Goal: Transaction & Acquisition: Purchase product/service

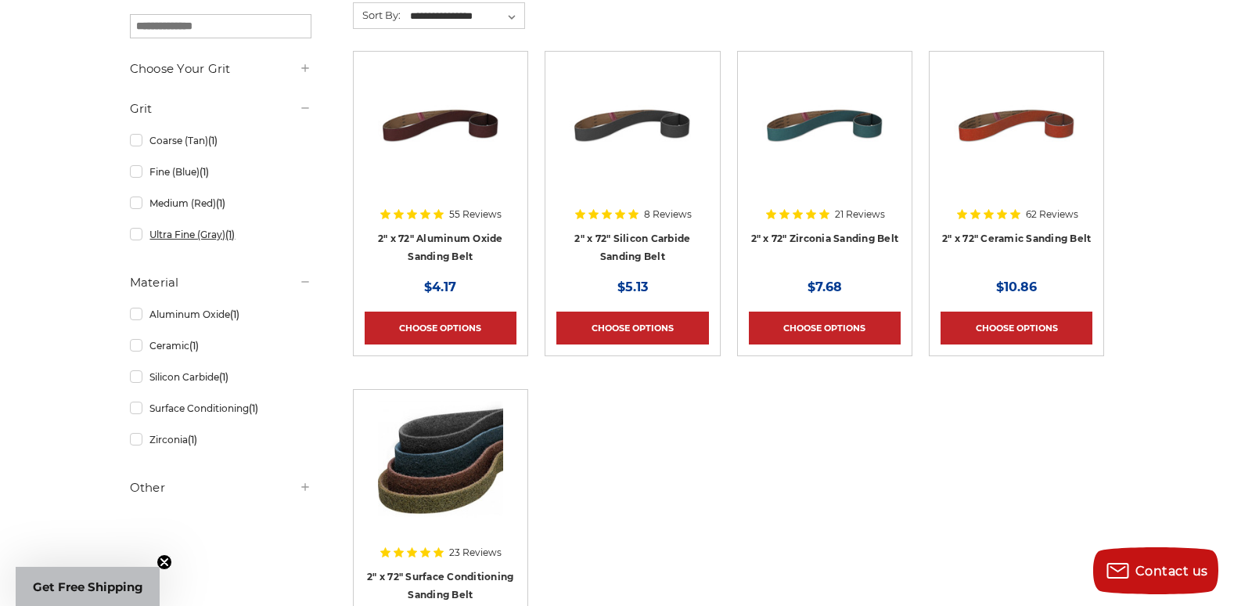
scroll to position [313, 0]
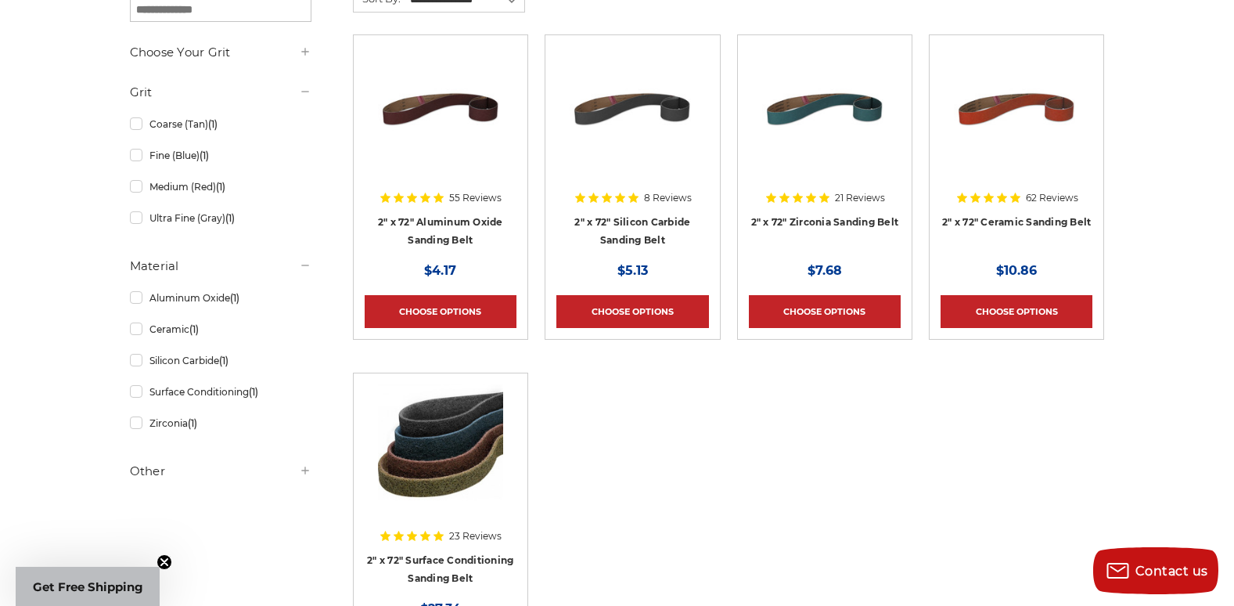
click at [1040, 157] on img at bounding box center [1016, 108] width 125 height 125
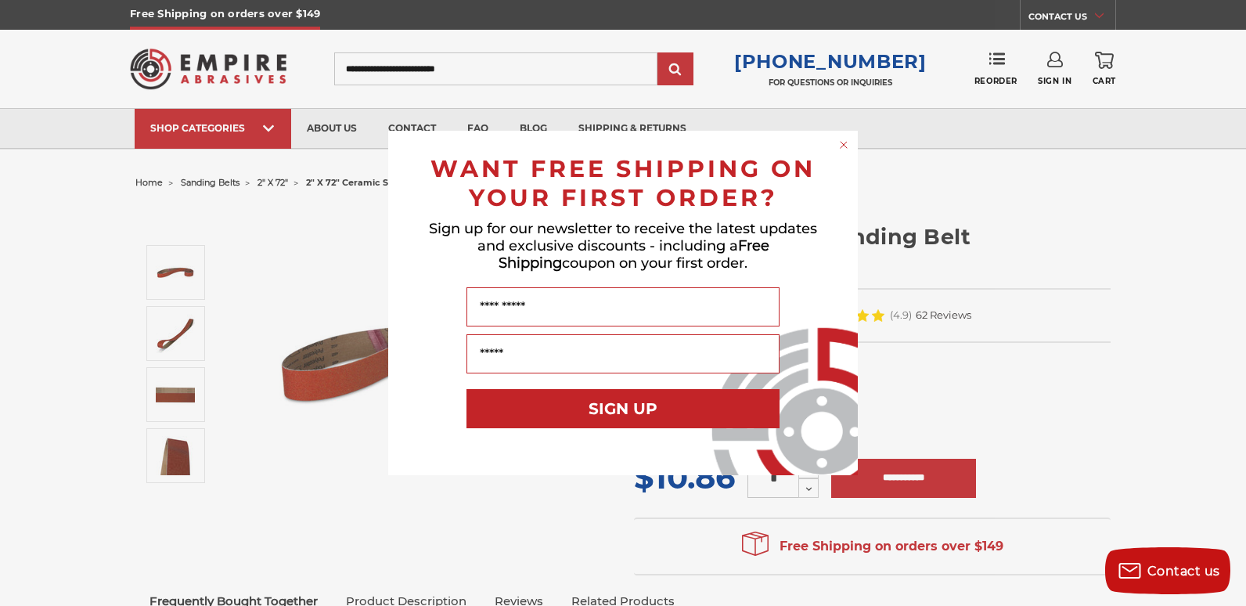
click at [844, 144] on icon "Close dialog" at bounding box center [843, 145] width 6 height 6
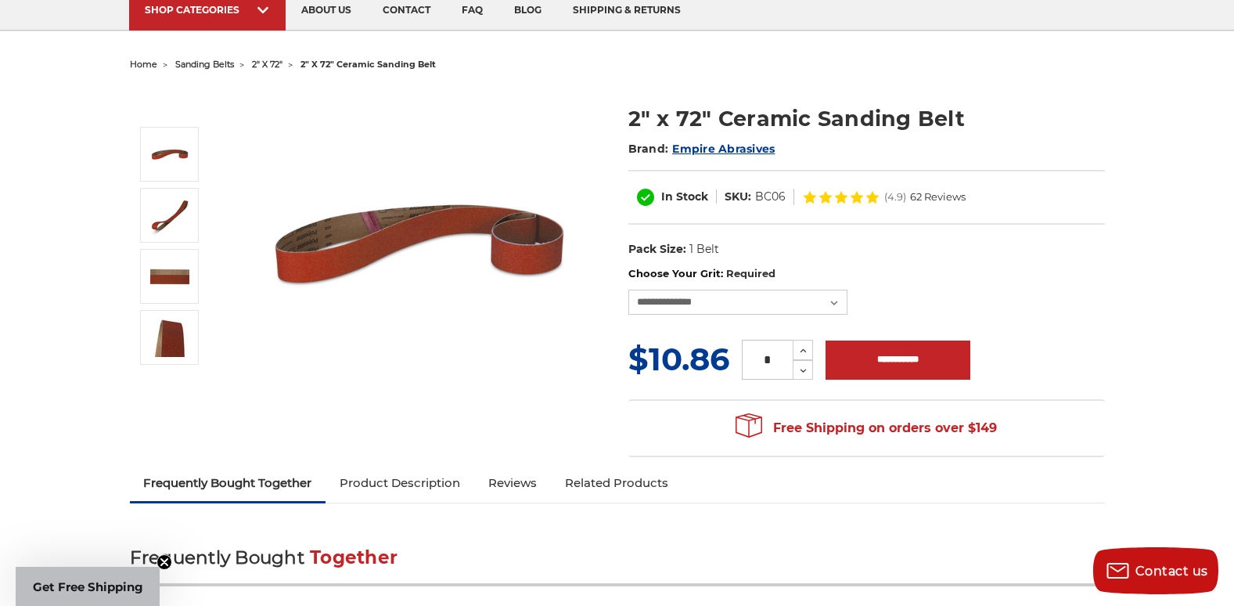
scroll to position [157, 0]
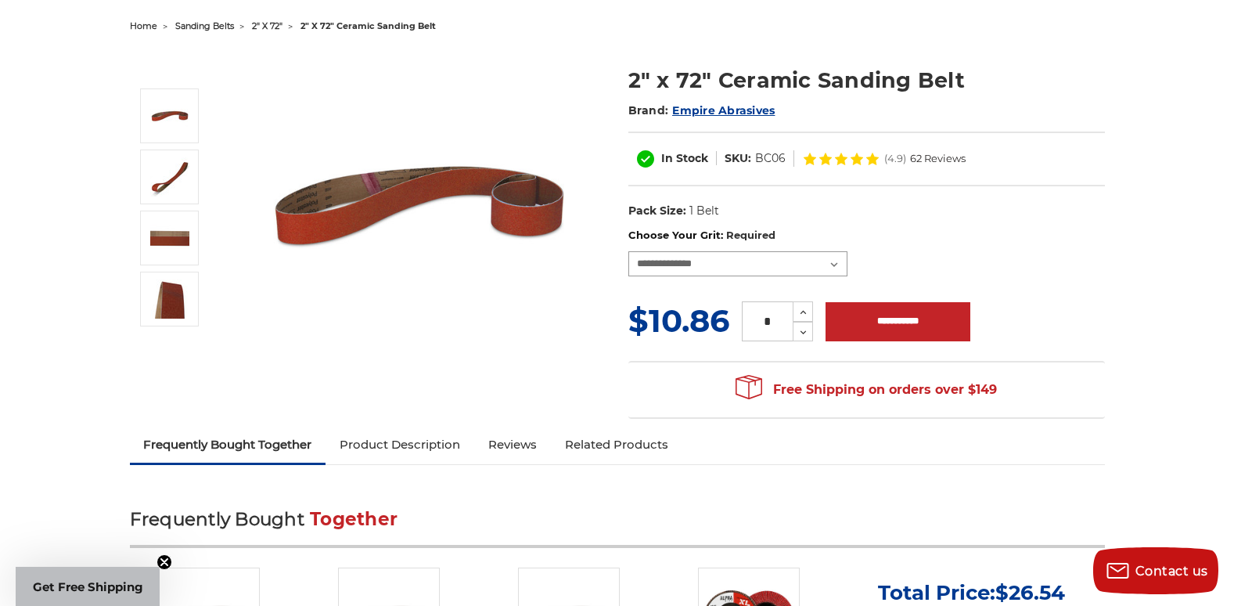
click at [826, 263] on select "**********" at bounding box center [737, 263] width 219 height 25
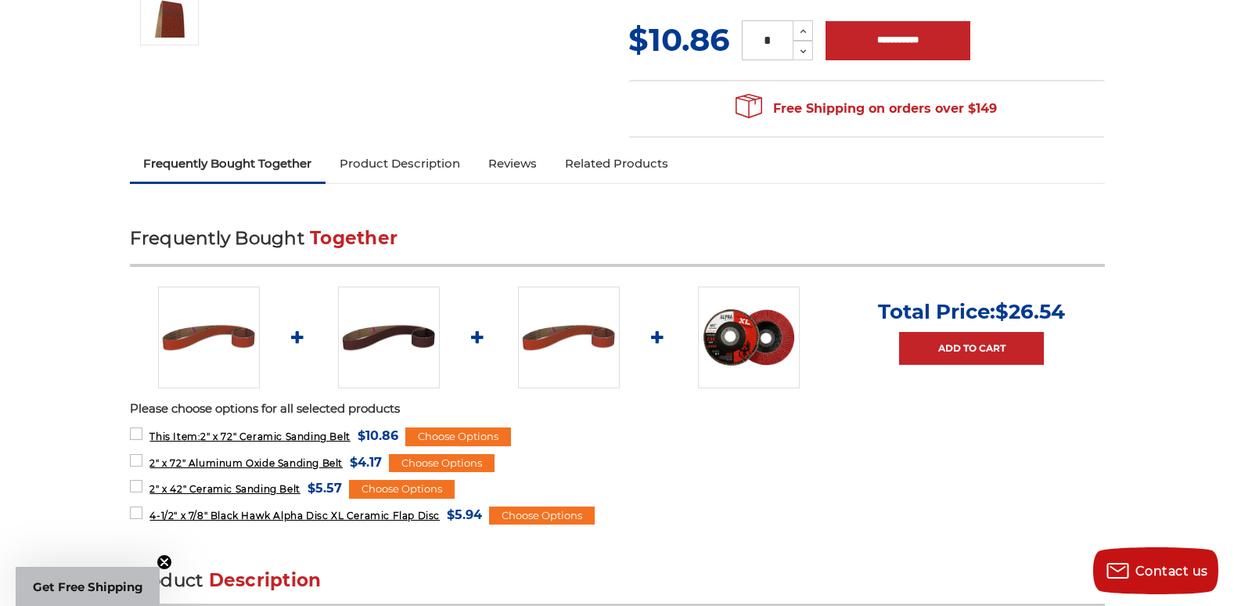
scroll to position [470, 0]
